Goal: Information Seeking & Learning: Learn about a topic

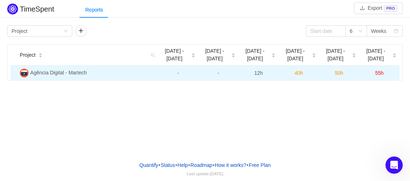
click at [380, 73] on span "55h" at bounding box center [379, 73] width 8 height 6
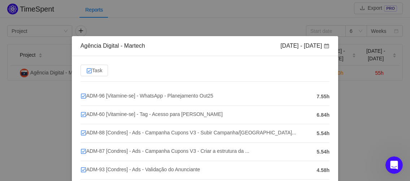
click at [359, 100] on div "Agência Digital - Martech [DATE] - [DATE] Task ADM-96 [Vitamine-se] - WhatsApp …" at bounding box center [205, 90] width 410 height 181
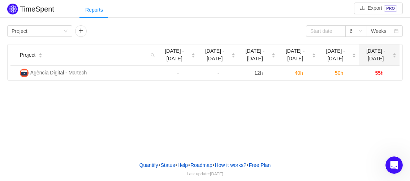
click at [376, 56] on span "[DATE] - [DATE]" at bounding box center [375, 54] width 27 height 15
click at [376, 57] on span "[DATE] - [DATE]" at bounding box center [375, 54] width 27 height 15
click at [361, 34] on div "6" at bounding box center [356, 31] width 22 height 12
click at [352, 30] on div "6" at bounding box center [354, 31] width 8 height 11
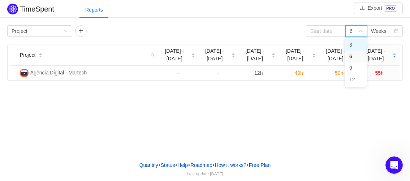
click at [359, 42] on li "3" at bounding box center [356, 45] width 22 height 12
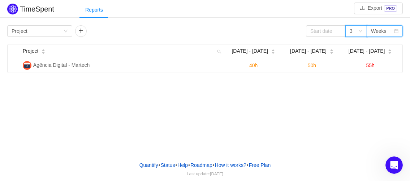
click at [398, 30] on div "Weeks" at bounding box center [385, 31] width 36 height 12
click at [327, 92] on div "TimeSpent Export PRO Reports Group by Project 3 Weeks Project Sep [DATE] - [DAT…" at bounding box center [205, 77] width 410 height 155
click at [324, 32] on input at bounding box center [326, 31] width 40 height 12
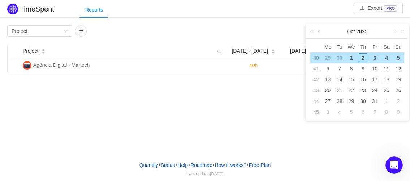
click at [361, 59] on div "2" at bounding box center [363, 57] width 9 height 9
type input "[DATE]"
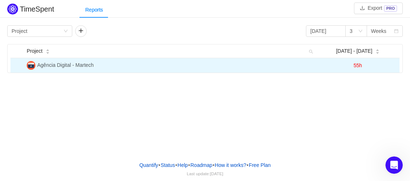
click at [73, 62] on span "Agência Digital - Martech" at bounding box center [65, 65] width 56 height 6
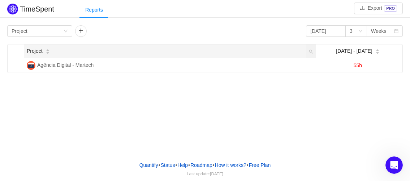
click at [30, 51] on span "Project" at bounding box center [35, 51] width 16 height 8
click at [45, 26] on div "Group by Project" at bounding box center [38, 31] width 52 height 11
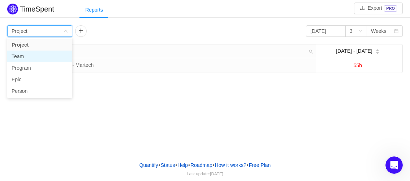
click at [39, 57] on li "Team" at bounding box center [39, 57] width 65 height 12
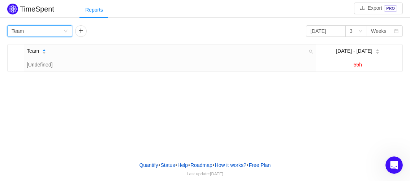
click at [62, 27] on div "Group by Team" at bounding box center [38, 31] width 52 height 11
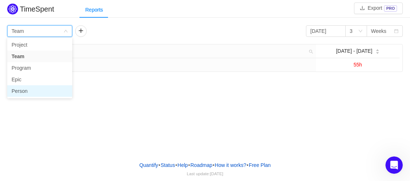
click at [45, 88] on li "Person" at bounding box center [39, 91] width 65 height 12
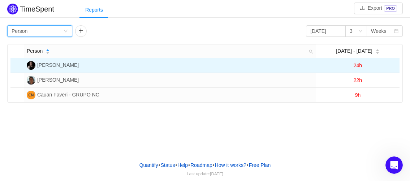
click at [358, 68] on span "24h" at bounding box center [358, 65] width 8 height 6
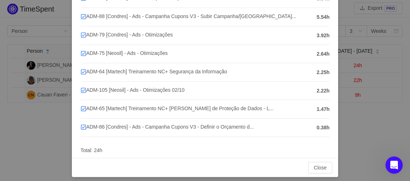
scroll to position [101, 0]
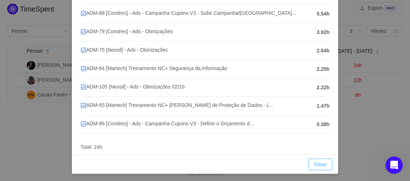
click at [317, 167] on button "Close" at bounding box center [320, 165] width 25 height 12
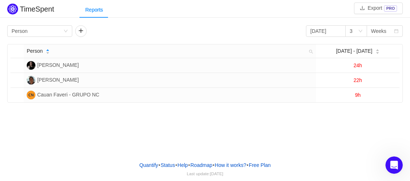
scroll to position [65, 0]
click at [237, 131] on div "TimeSpent Export PRO Reports Group by Person [DATE] 3 Weeks Person [DATE] - [DA…" at bounding box center [205, 77] width 410 height 155
click at [250, 175] on p "Last update: [DATE]" at bounding box center [204, 173] width 401 height 6
click at [103, 109] on div "TimeSpent Export PRO Reports Group by Person [DATE] 3 Weeks Person [DATE] - [DA…" at bounding box center [205, 77] width 410 height 155
